Goal: Task Accomplishment & Management: Use online tool/utility

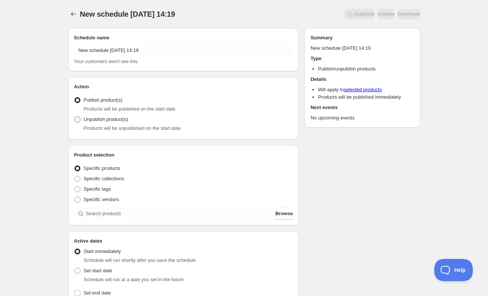
click at [95, 118] on span "Unpublish product(s)" at bounding box center [106, 119] width 44 height 6
click at [75, 117] on input "Unpublish product(s)" at bounding box center [74, 116] width 0 height 0
radio input "true"
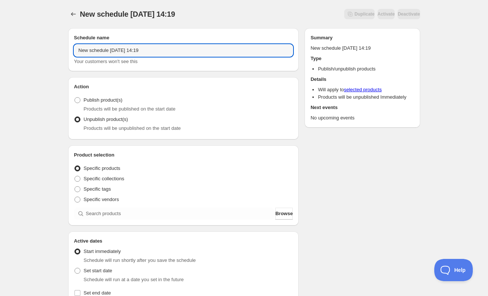
drag, startPoint x: 188, startPoint y: 51, endPoint x: -3, endPoint y: 51, distance: 190.9
click at [0, 51] on html "New schedule [DATE] 14:19. This page is ready New schedule [DATE] 14:19 Duplica…" at bounding box center [244, 148] width 488 height 296
type input "[DATE], unpublish 8/26"
click at [116, 180] on span "Specific collections" at bounding box center [104, 179] width 41 height 6
click at [75, 176] on input "Specific collections" at bounding box center [74, 176] width 0 height 0
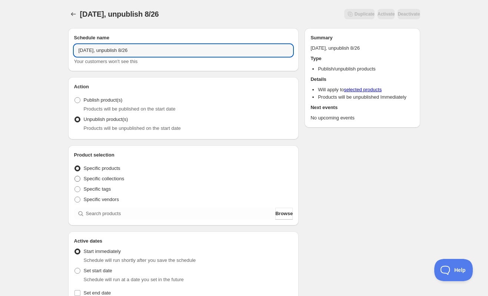
radio input "true"
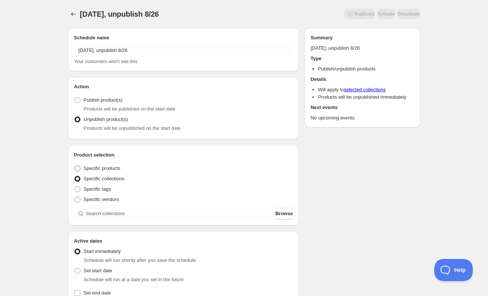
click at [105, 168] on span "Specific products" at bounding box center [102, 168] width 37 height 6
click at [75, 166] on input "Specific products" at bounding box center [74, 165] width 0 height 0
radio input "true"
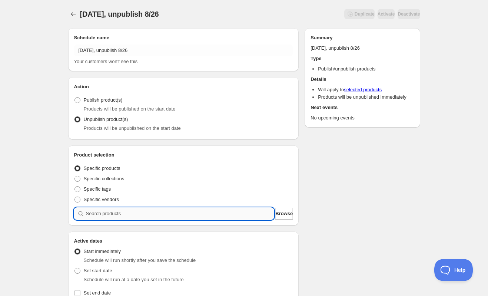
click at [118, 216] on input "search" at bounding box center [180, 214] width 188 height 12
type input "2"
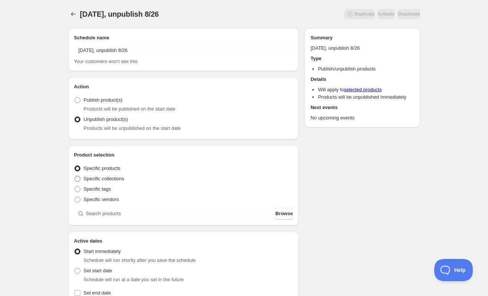
click at [120, 182] on label "Specific collections" at bounding box center [99, 178] width 50 height 10
click at [75, 176] on input "Specific collections" at bounding box center [74, 176] width 0 height 0
radio input "true"
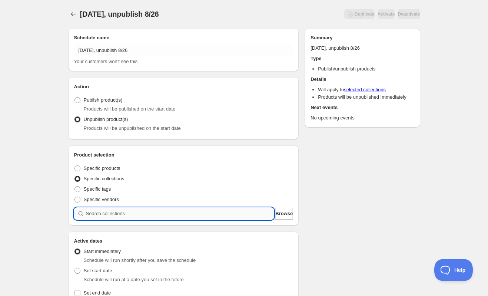
click at [122, 211] on input "search" at bounding box center [180, 214] width 188 height 12
type input "2"
click at [105, 209] on input "search" at bounding box center [180, 214] width 188 height 12
type input "b"
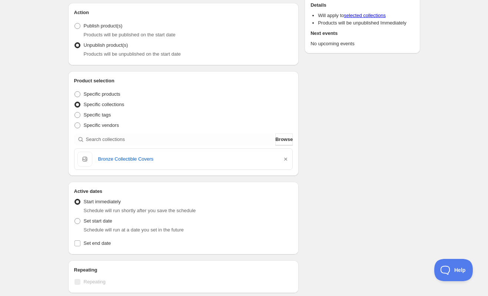
scroll to position [111, 0]
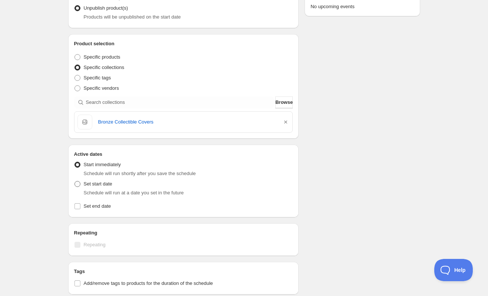
click at [98, 185] on span "Set start date" at bounding box center [98, 184] width 29 height 6
click at [75, 181] on input "Set start date" at bounding box center [74, 181] width 0 height 0
radio input "true"
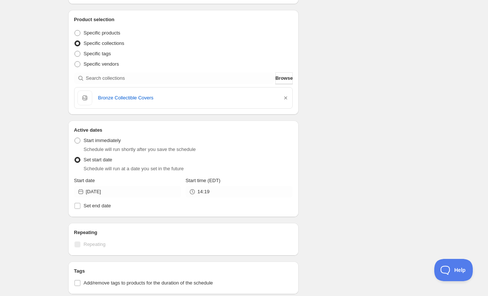
scroll to position [148, 0]
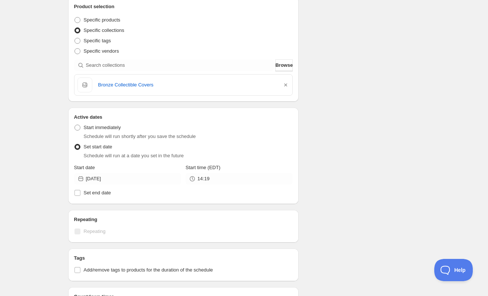
click at [81, 179] on icon at bounding box center [80, 178] width 7 height 7
click at [79, 178] on icon at bounding box center [80, 178] width 5 height 5
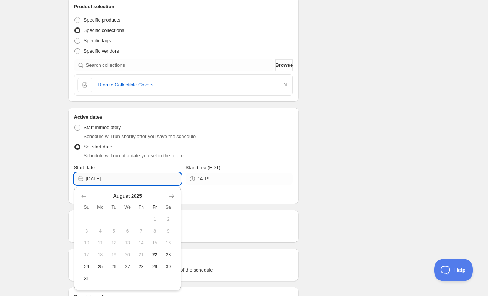
click at [121, 177] on input "[DATE]" at bounding box center [133, 179] width 95 height 12
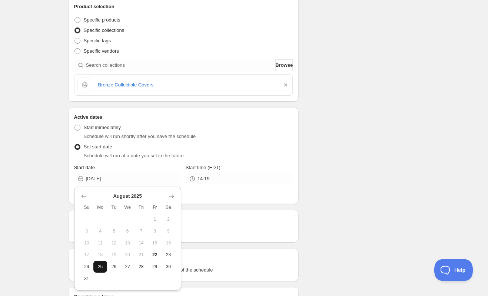
click at [103, 266] on span "25" at bounding box center [100, 267] width 8 height 6
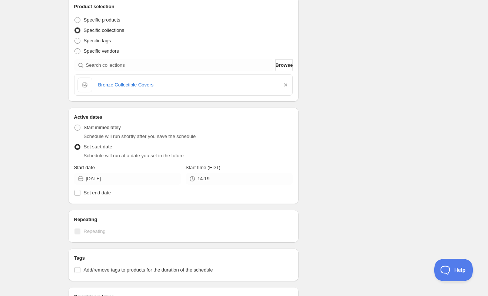
click at [80, 178] on icon at bounding box center [80, 178] width 7 height 7
click at [89, 177] on input "[DATE]" at bounding box center [133, 179] width 95 height 12
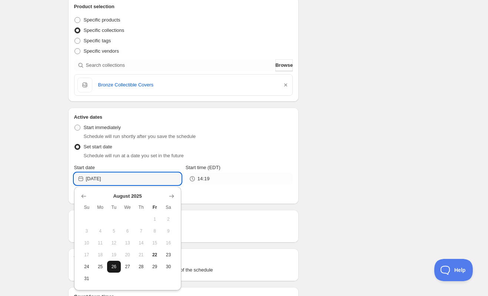
click at [114, 265] on span "26" at bounding box center [114, 267] width 8 height 6
type input "[DATE]"
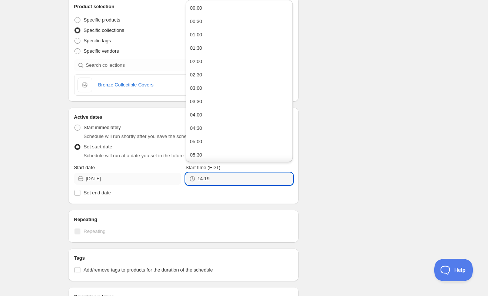
drag, startPoint x: 220, startPoint y: 178, endPoint x: 178, endPoint y: 177, distance: 42.3
click at [178, 177] on div "Start date [DATE] Start time (EDT) 14:19" at bounding box center [183, 174] width 219 height 21
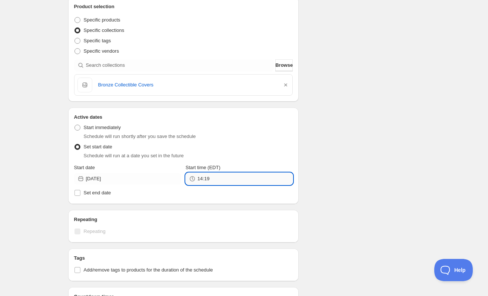
click at [223, 179] on input "14:19" at bounding box center [245, 179] width 95 height 12
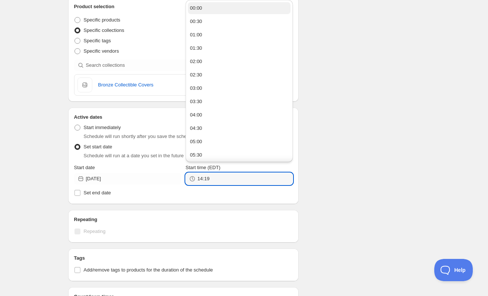
click at [239, 10] on button "00:00" at bounding box center [239, 8] width 103 height 12
type input "00:00"
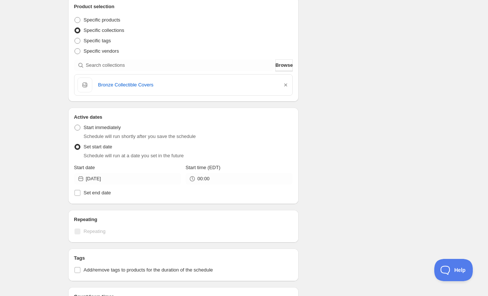
click at [328, 91] on div "Schedule name [DATE], unpublish 8/26 Your customers won't see this Action Actio…" at bounding box center [241, 161] width 358 height 574
click at [104, 19] on span "Specific products" at bounding box center [102, 20] width 37 height 6
click at [75, 17] on input "Specific products" at bounding box center [74, 17] width 0 height 0
radio input "true"
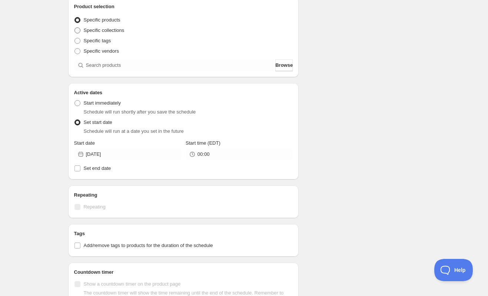
click at [106, 29] on span "Specific collections" at bounding box center [104, 30] width 41 height 6
click at [75, 28] on input "Specific collections" at bounding box center [74, 27] width 0 height 0
radio input "true"
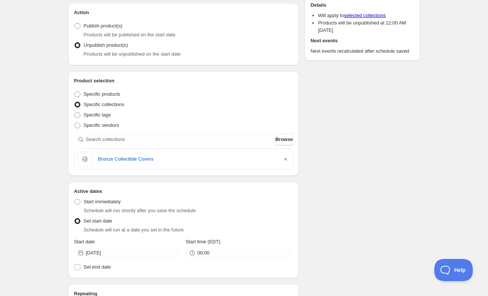
scroll to position [0, 0]
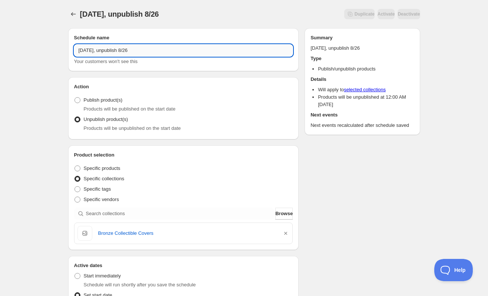
click at [76, 52] on input "[DATE], unpublish 8/26" at bounding box center [183, 50] width 219 height 12
drag, startPoint x: 111, startPoint y: 51, endPoint x: 28, endPoint y: 46, distance: 83.2
click at [78, 50] on input "Unpublish 8/26" at bounding box center [183, 50] width 219 height 12
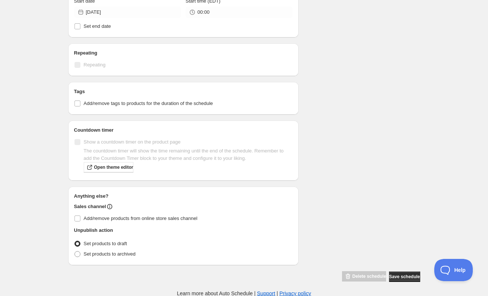
scroll to position [315, 0]
type input "Bronze Collection for 8/25, Unpublish 8/26"
click at [115, 243] on span "Set products to draft" at bounding box center [105, 243] width 43 height 6
click at [75, 241] on input "Set products to draft" at bounding box center [74, 240] width 0 height 0
click at [112, 217] on span "Add/remove products from online store sales channel" at bounding box center [141, 218] width 114 height 6
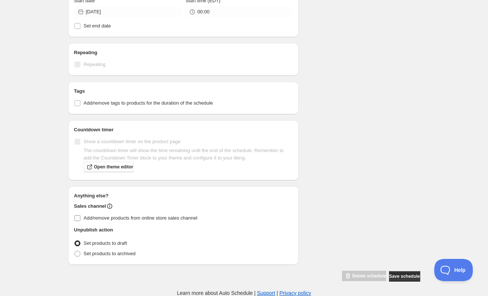
click at [80, 217] on input "Add/remove products from online store sales channel" at bounding box center [77, 218] width 6 height 6
checkbox input "true"
drag, startPoint x: 400, startPoint y: 274, endPoint x: 398, endPoint y: 257, distance: 17.2
click at [400, 274] on span "Save schedule" at bounding box center [404, 276] width 31 height 6
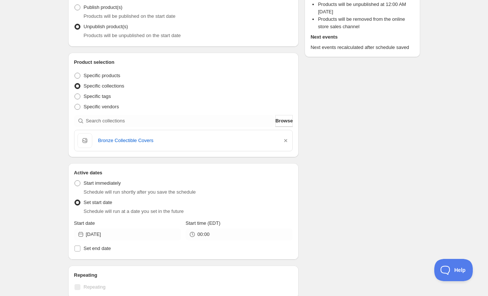
scroll to position [51, 0]
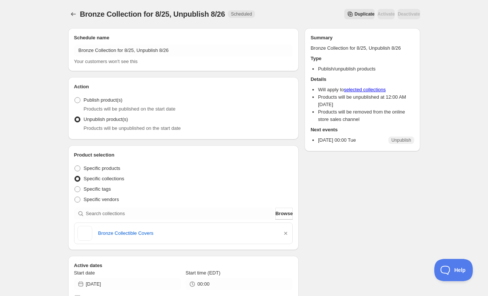
click at [98, 25] on div "Bronze Collection for 8/25, Unpublish 8/26. This page is ready Bronze Collectio…" at bounding box center [244, 14] width 352 height 28
click at [72, 14] on icon "Schedules" at bounding box center [73, 14] width 5 height 4
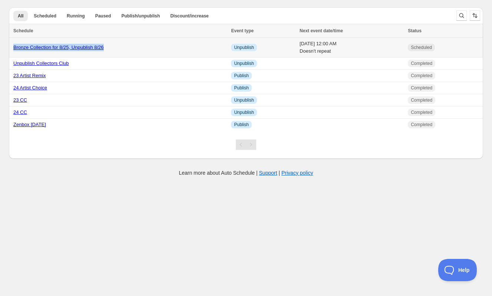
drag, startPoint x: 119, startPoint y: 44, endPoint x: 11, endPoint y: 50, distance: 107.6
click at [11, 50] on td "Bronze Collection for 8/25, Unpublish 8/26" at bounding box center [119, 48] width 220 height 20
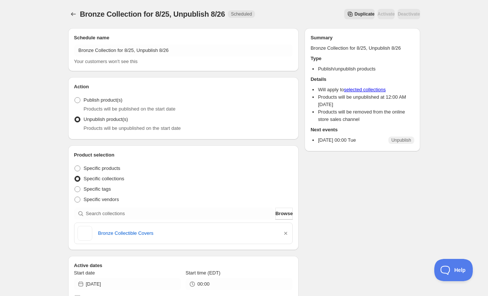
click at [112, 18] on span "Bronze Collection for 8/25, Unpublish 8/26" at bounding box center [152, 14] width 145 height 8
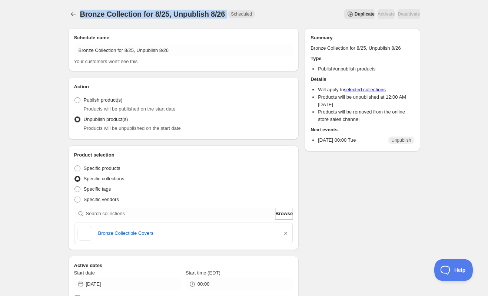
click at [112, 18] on span "Bronze Collection for 8/25, Unpublish 8/26" at bounding box center [152, 14] width 145 height 8
copy span "Bronze Collection for 8/25, Unpublish 8/26"
click at [71, 14] on icon "Schedules" at bounding box center [73, 13] width 7 height 7
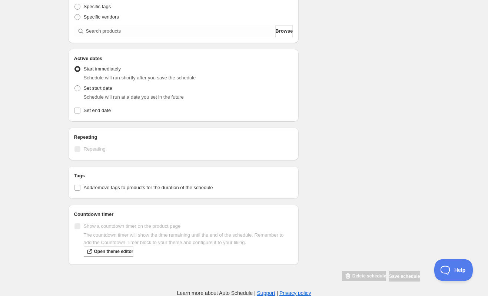
scroll to position [34, 0]
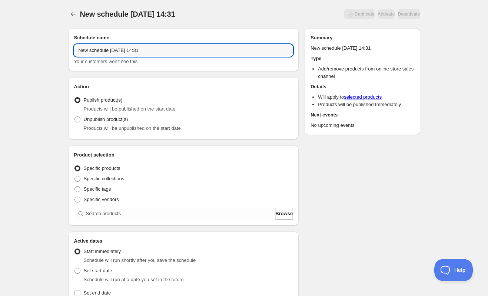
drag, startPoint x: 188, startPoint y: 53, endPoint x: -23, endPoint y: 60, distance: 210.6
click at [0, 60] on html "New schedule [DATE] 14:31. This page is ready New schedule [DATE] 14:31 Duplica…" at bounding box center [244, 148] width 488 height 296
paste input "Bronze Collection for 8/25, Unpublish 8/26"
type input "Bronze Collection for 8/25, Unpublish 8/26"
click at [104, 119] on span "Unpublish product(s)" at bounding box center [106, 119] width 44 height 6
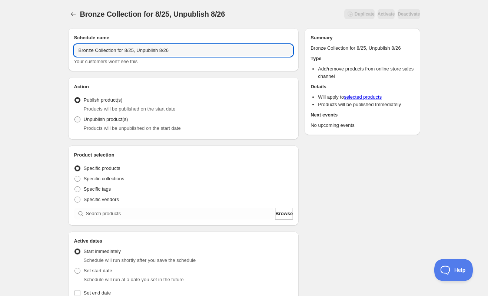
click at [75, 117] on input "Unpublish product(s)" at bounding box center [74, 116] width 0 height 0
radio input "true"
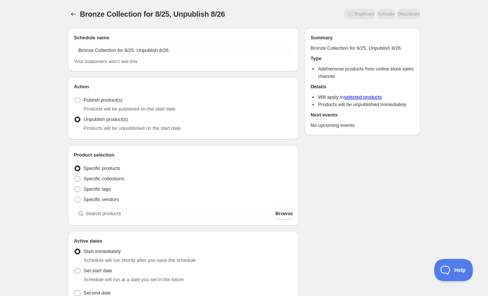
scroll to position [37, 0]
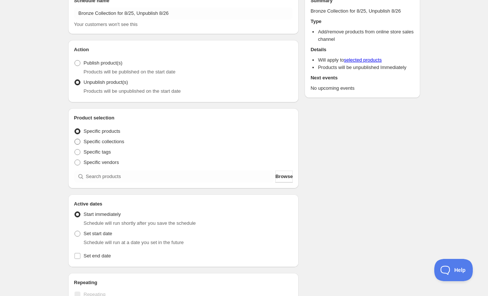
click at [102, 142] on span "Specific collections" at bounding box center [104, 142] width 41 height 6
click at [75, 139] on input "Specific collections" at bounding box center [74, 139] width 0 height 0
radio input "true"
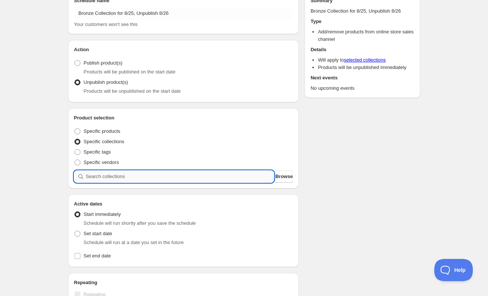
click at [104, 176] on input "search" at bounding box center [180, 176] width 188 height 12
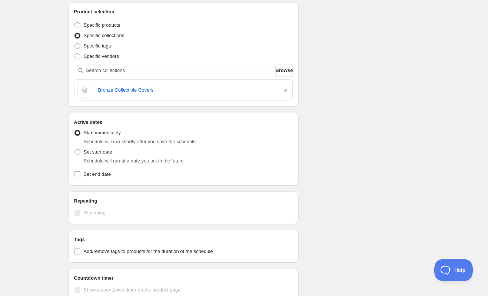
scroll to position [148, 0]
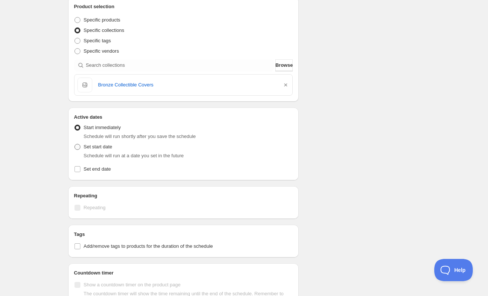
click at [77, 148] on span at bounding box center [77, 147] width 6 height 6
click at [75, 144] on input "Set start date" at bounding box center [74, 144] width 0 height 0
radio input "true"
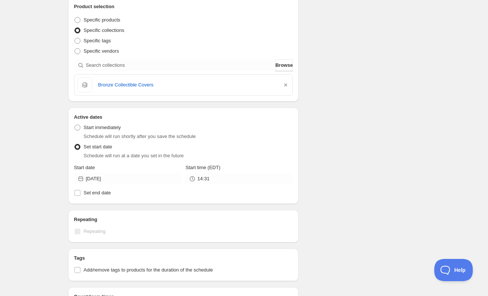
click at [82, 180] on icon at bounding box center [80, 178] width 7 height 7
click at [86, 178] on input "[DATE]" at bounding box center [133, 179] width 95 height 12
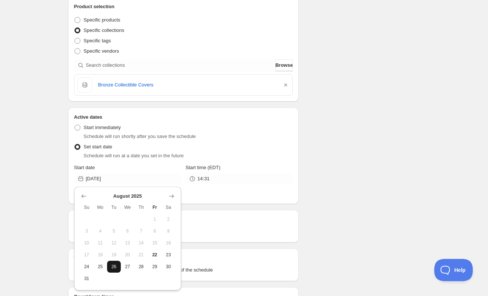
click at [111, 268] on span "26" at bounding box center [114, 267] width 8 height 6
type input "[DATE]"
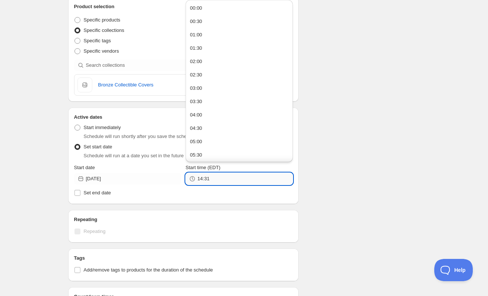
click at [218, 174] on input "14:31" at bounding box center [245, 179] width 95 height 12
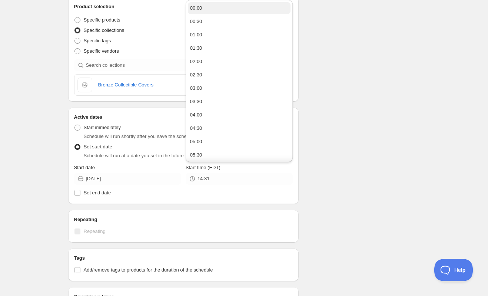
click at [234, 9] on button "00:00" at bounding box center [239, 8] width 103 height 12
type input "00:00"
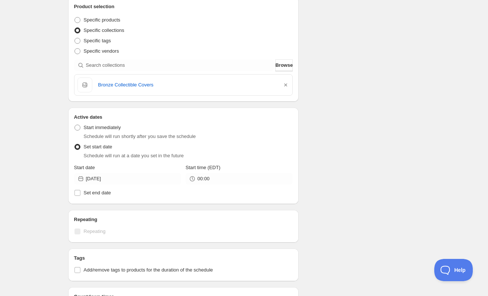
click at [348, 128] on div "Schedule name Bronze Collection for 8/25, Unpublish 8/26 Your customers won't s…" at bounding box center [241, 119] width 358 height 490
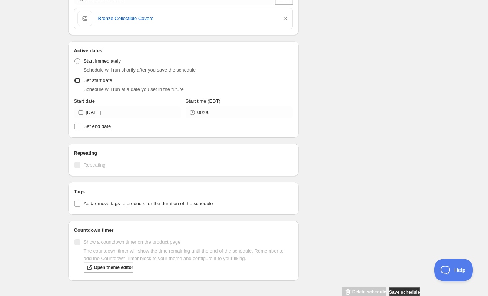
scroll to position [231, 0]
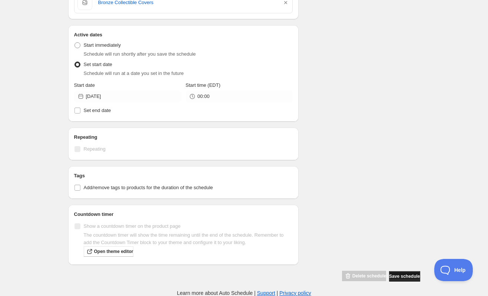
click at [397, 275] on span "Save schedule" at bounding box center [404, 276] width 31 height 6
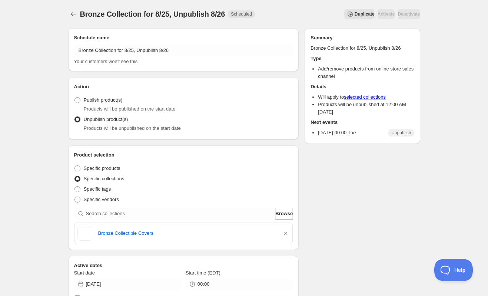
click at [354, 178] on div "Schedule name Bronze Collection for 8/25, Unpublish 8/26 Your customers won't s…" at bounding box center [241, 245] width 358 height 447
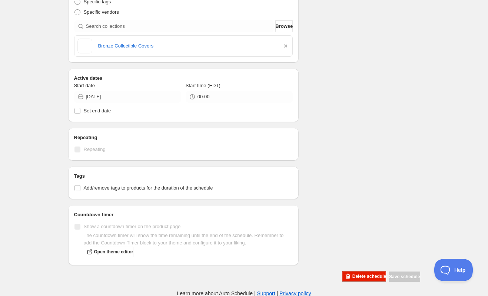
scroll to position [188, 0]
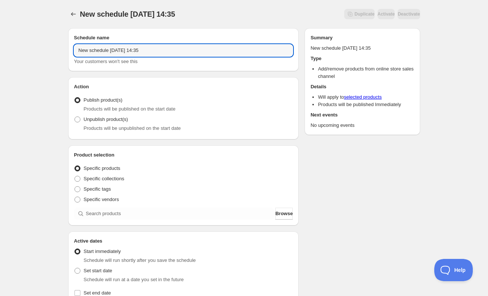
drag, startPoint x: 192, startPoint y: 51, endPoint x: -113, endPoint y: 50, distance: 304.7
click at [0, 50] on html "New schedule [DATE] 14:35. This page is ready New schedule [DATE] 14:35 Duplica…" at bounding box center [244, 148] width 488 height 296
paste input "Bronze Collection for 8/25, Unpublish 8/26"
drag, startPoint x: 115, startPoint y: 51, endPoint x: 36, endPoint y: 49, distance: 78.6
click at [36, 49] on div "Bronze Collection for 8/25, Unpublish 8/26. This page is ready Bronze Collectio…" at bounding box center [244, 239] width 488 height 479
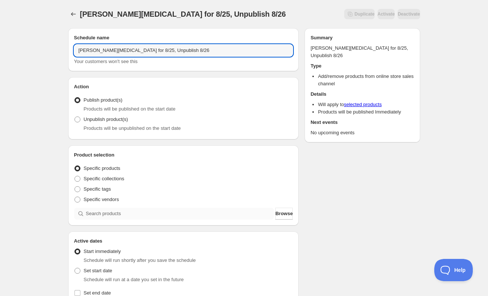
type input "[PERSON_NAME][MEDICAL_DATA] for 8/25, Unpublish 8/26"
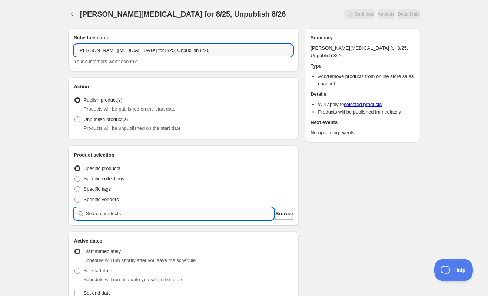
click at [127, 215] on input "search" at bounding box center [180, 214] width 188 height 12
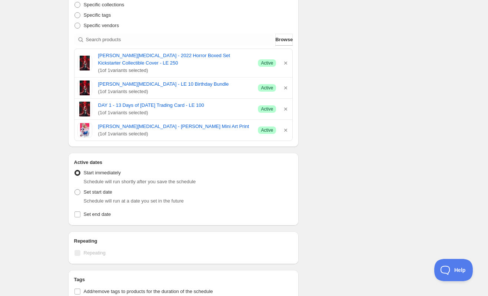
scroll to position [185, 0]
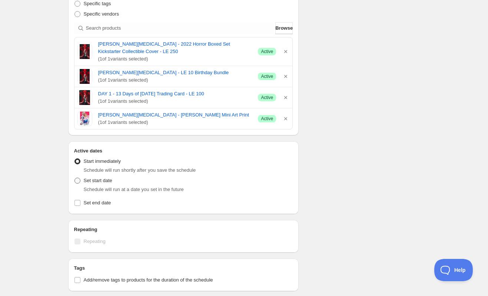
click at [91, 178] on span "Set start date" at bounding box center [98, 181] width 29 height 6
click at [75, 178] on input "Set start date" at bounding box center [74, 178] width 0 height 0
radio input "true"
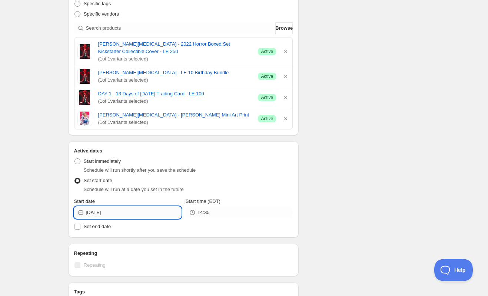
click at [123, 206] on input "[DATE]" at bounding box center [133, 212] width 95 height 12
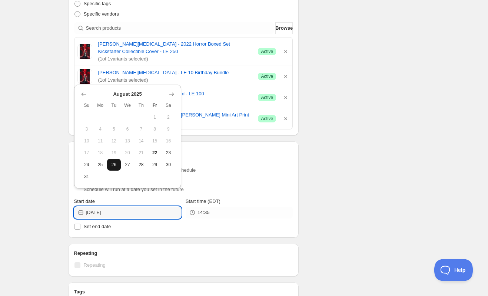
click at [117, 164] on span "26" at bounding box center [114, 165] width 8 height 6
type input "[DATE]"
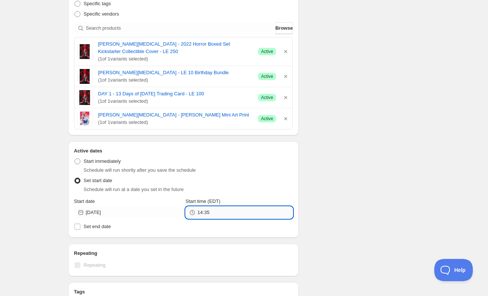
click at [198, 206] on input "14:35" at bounding box center [245, 212] width 95 height 12
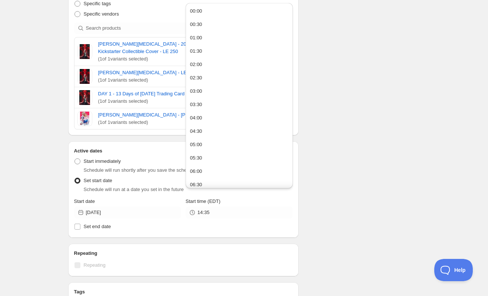
click at [213, 8] on button "00:00" at bounding box center [239, 11] width 103 height 12
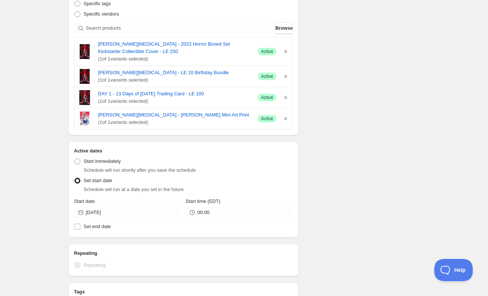
type input "00:00"
click at [354, 169] on div "Schedule name [PERSON_NAME][MEDICAL_DATA] for 8/25, Unpublish 8/26 Your custome…" at bounding box center [241, 117] width 358 height 561
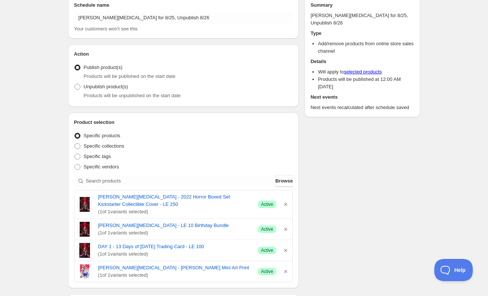
scroll to position [0, 0]
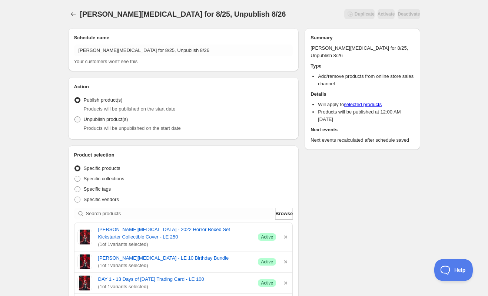
click at [90, 119] on span "Unpublish product(s)" at bounding box center [106, 119] width 44 height 6
click at [75, 117] on input "Unpublish product(s)" at bounding box center [74, 116] width 0 height 0
radio input "true"
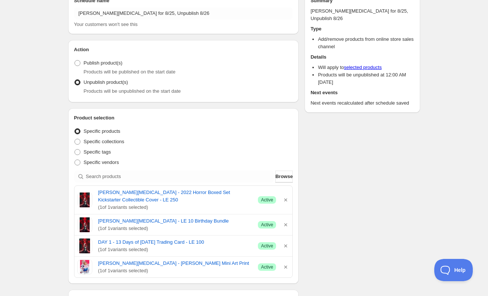
scroll to position [74, 0]
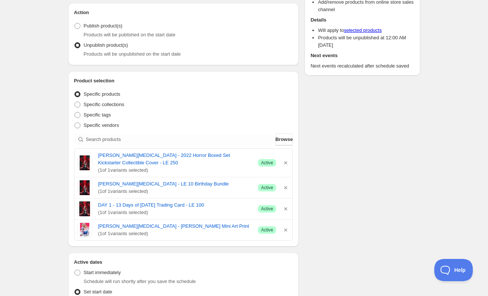
click at [321, 136] on div "Schedule name [PERSON_NAME][MEDICAL_DATA] for 8/25, Unpublish 8/26 Your custome…" at bounding box center [241, 228] width 358 height 561
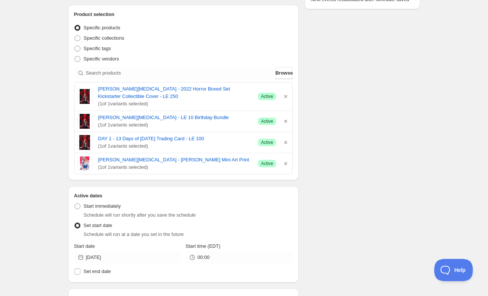
scroll to position [294, 0]
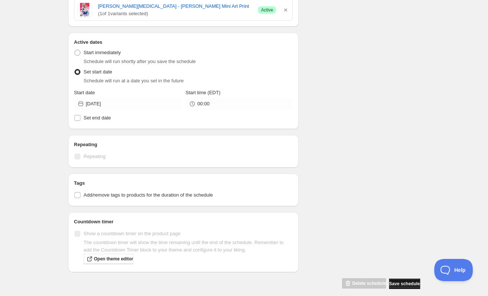
click at [403, 281] on span "Save schedule" at bounding box center [404, 284] width 31 height 6
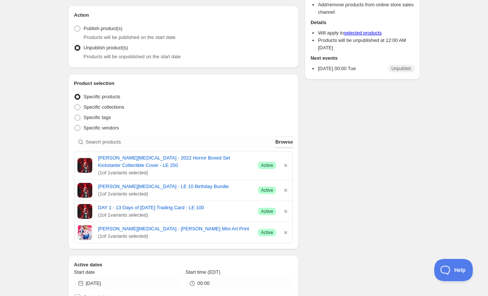
scroll to position [74, 0]
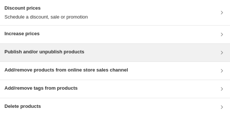
click at [89, 57] on div "Publish and/or unpublish products" at bounding box center [115, 53] width 230 height 18
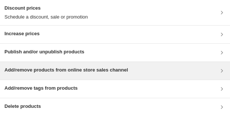
click at [47, 70] on h3 "Add/remove products from online store sales channel" at bounding box center [65, 69] width 123 height 7
click at [69, 73] on h3 "Add/remove products from online store sales channel" at bounding box center [65, 69] width 123 height 7
click at [51, 71] on h3 "Add/remove products from online store sales channel" at bounding box center [65, 69] width 123 height 7
